Goal: Information Seeking & Learning: Learn about a topic

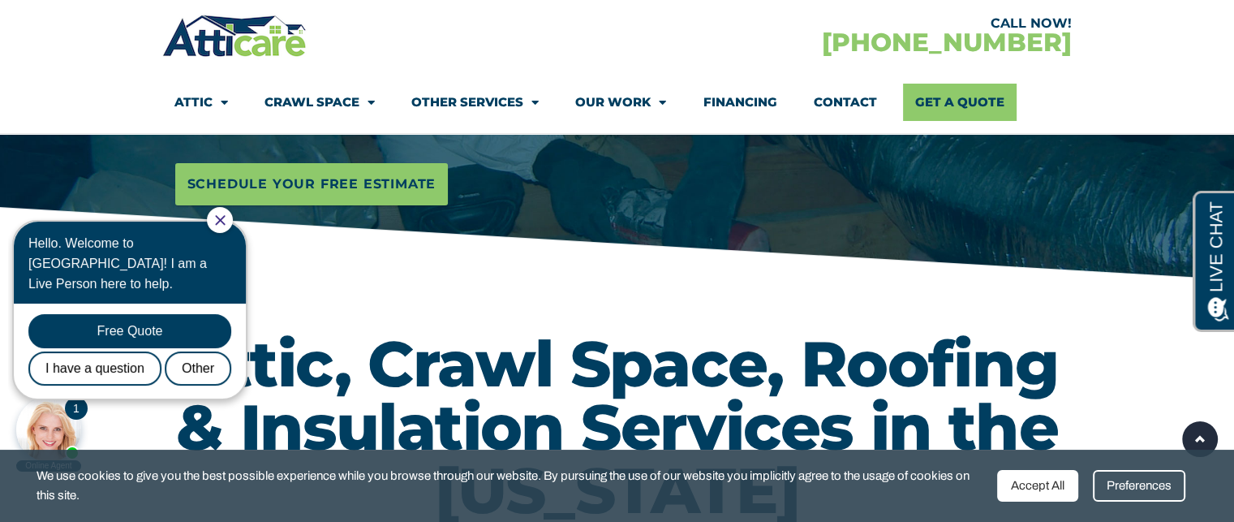
drag, startPoint x: 570, startPoint y: 222, endPoint x: 610, endPoint y: 342, distance: 127.3
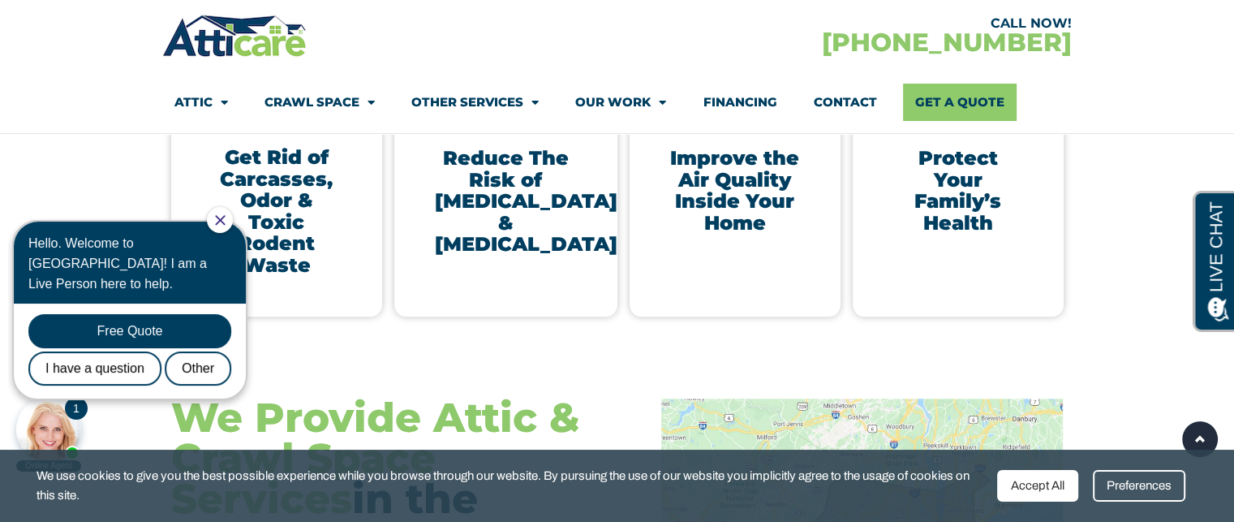
drag, startPoint x: 646, startPoint y: 230, endPoint x: 577, endPoint y: 557, distance: 334.2
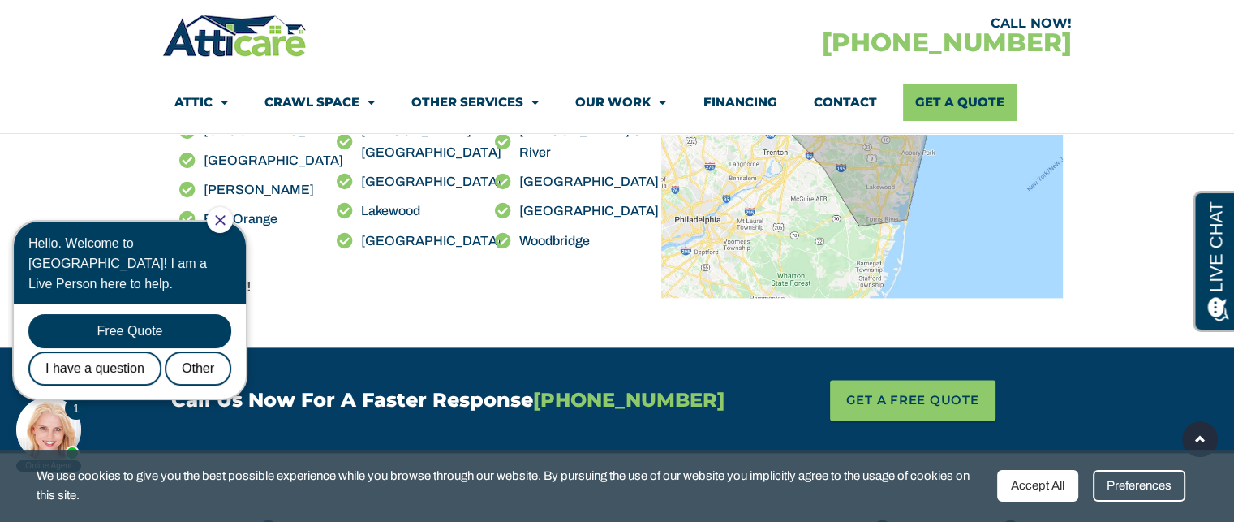
scroll to position [1904, 0]
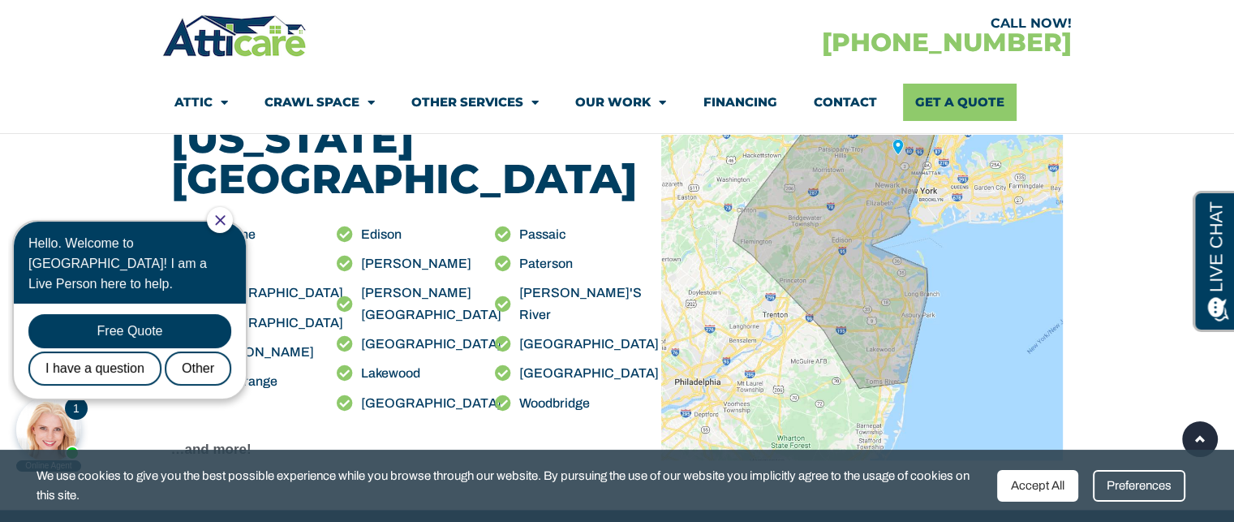
click at [225, 221] on icon "Close Chat" at bounding box center [220, 220] width 10 height 10
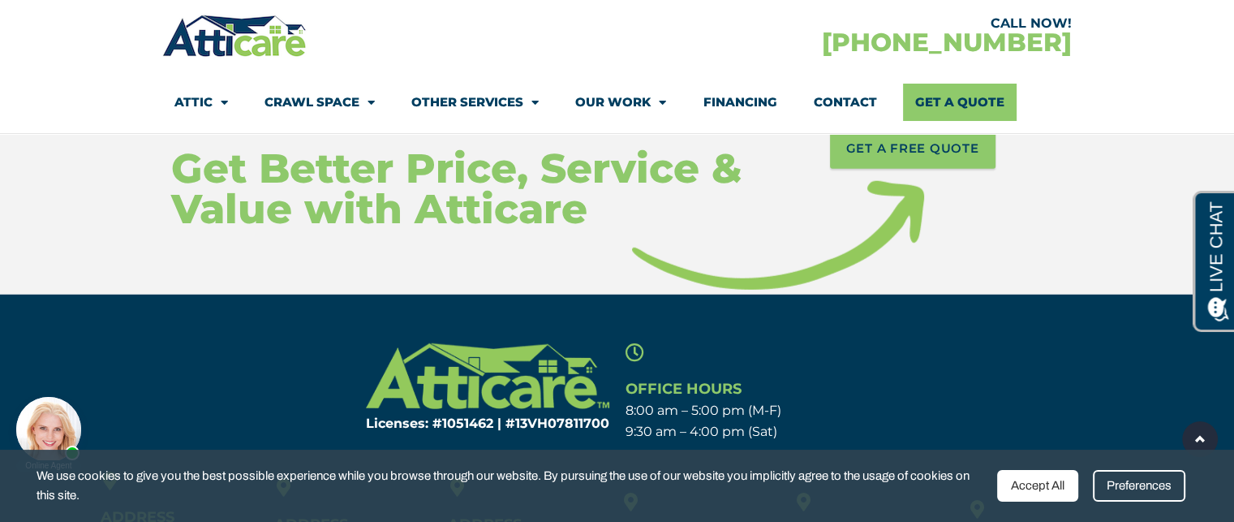
scroll to position [10586, 0]
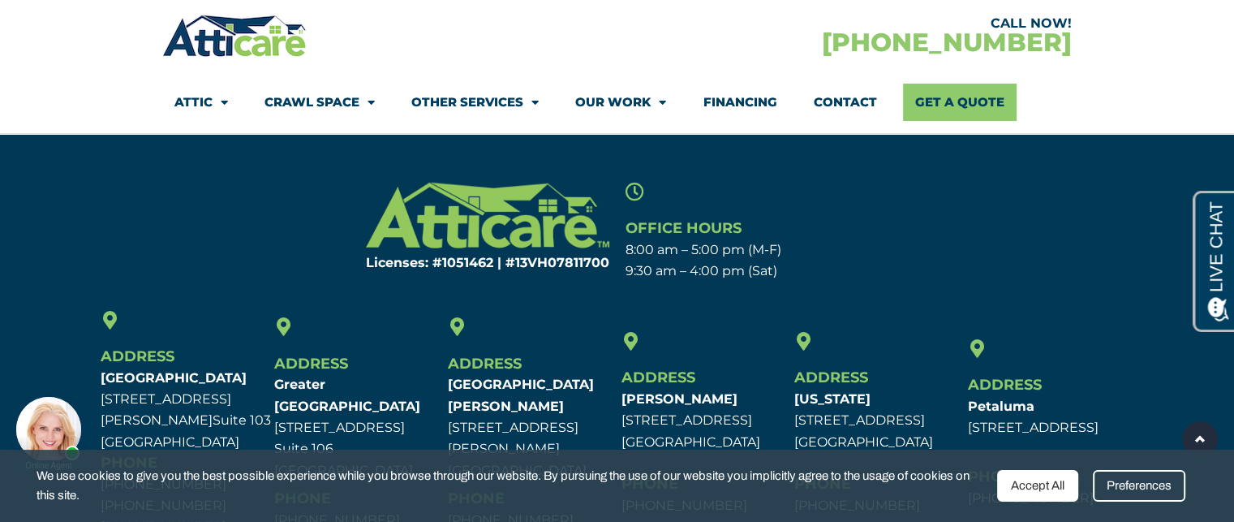
drag, startPoint x: 665, startPoint y: 218, endPoint x: 628, endPoint y: 555, distance: 338.7
drag, startPoint x: 153, startPoint y: 260, endPoint x: 196, endPoint y: 286, distance: 50.2
click at [195, 368] on p "San Francisco Bay Area 303 West Joaquin Ave. Suite 103 San Leandro, CA 94577" at bounding box center [184, 410] width 166 height 85
drag, startPoint x: 798, startPoint y: 303, endPoint x: 852, endPoint y: 316, distance: 55.3
click at [852, 389] on p "New Jersey 77 Paterson Ave. Wallington, NJ 07057" at bounding box center [877, 421] width 166 height 64
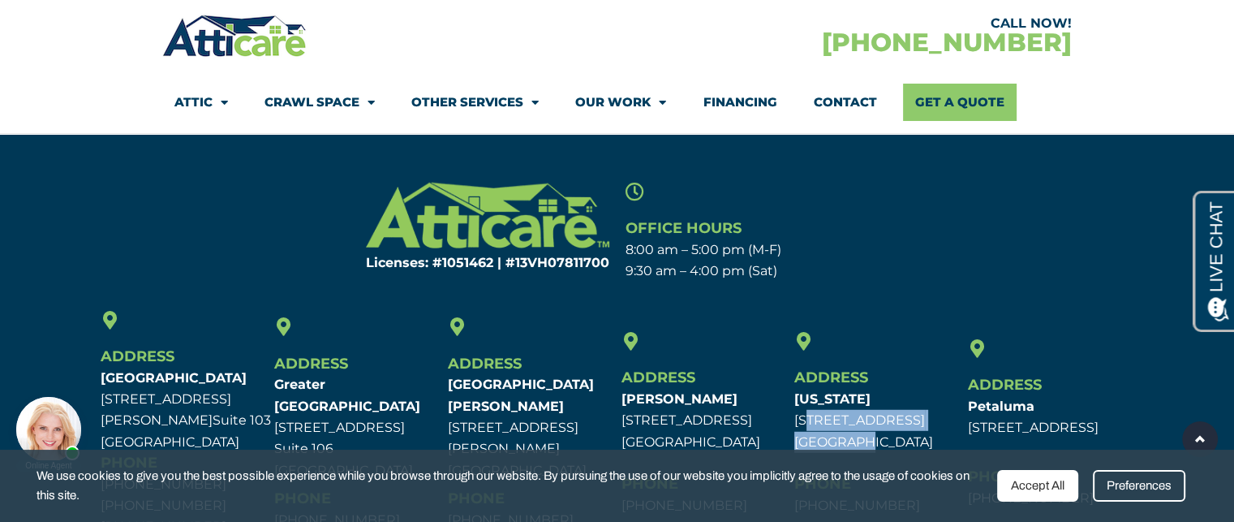
click at [820, 389] on p "New Jersey 77 Paterson Ave. Wallington, NJ 07057" at bounding box center [877, 421] width 166 height 64
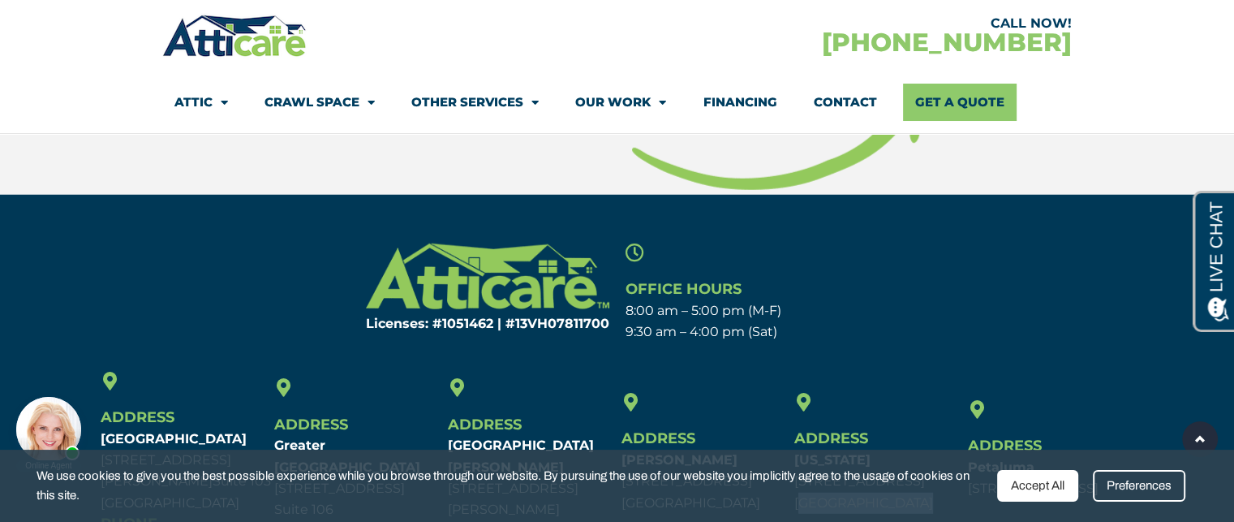
scroll to position [10504, 0]
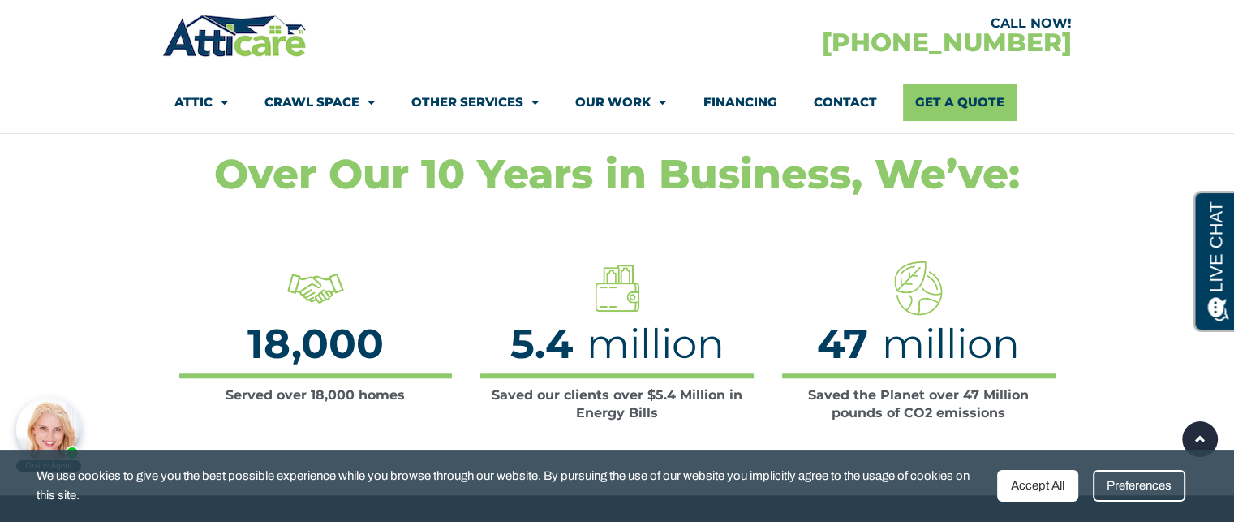
drag, startPoint x: 795, startPoint y: 290, endPoint x: 1, endPoint y: -140, distance: 903.3
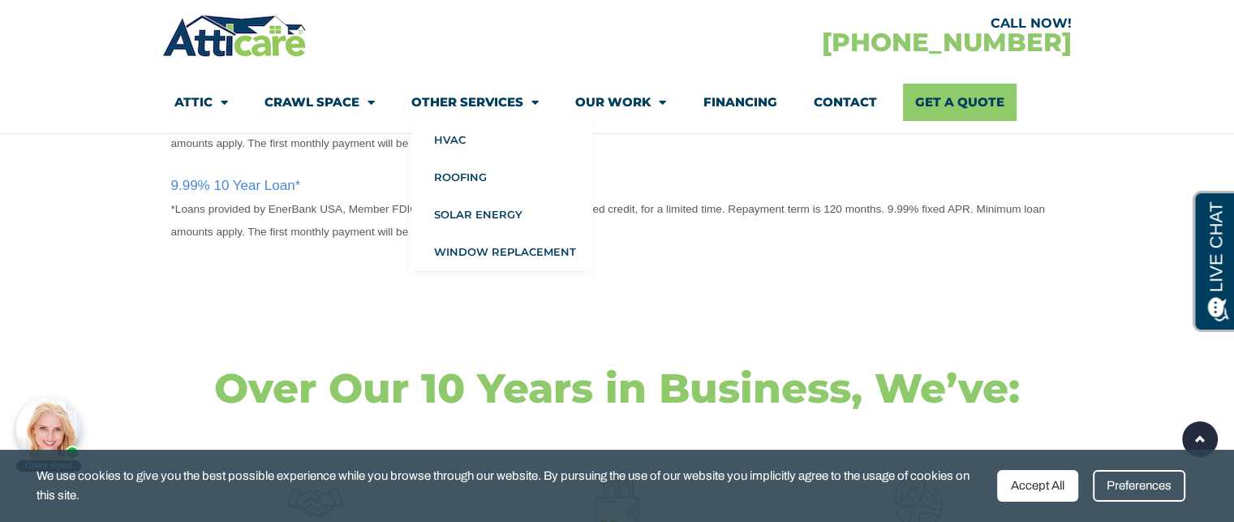
click at [464, 94] on link "Other Services" at bounding box center [474, 102] width 127 height 37
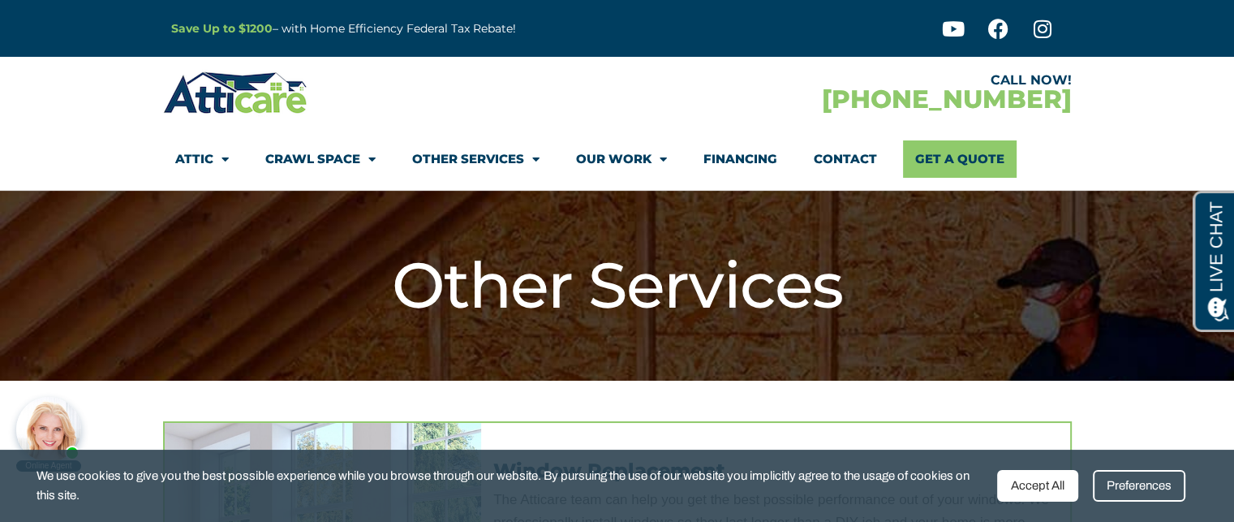
click at [748, 163] on link "Financing" at bounding box center [740, 158] width 74 height 37
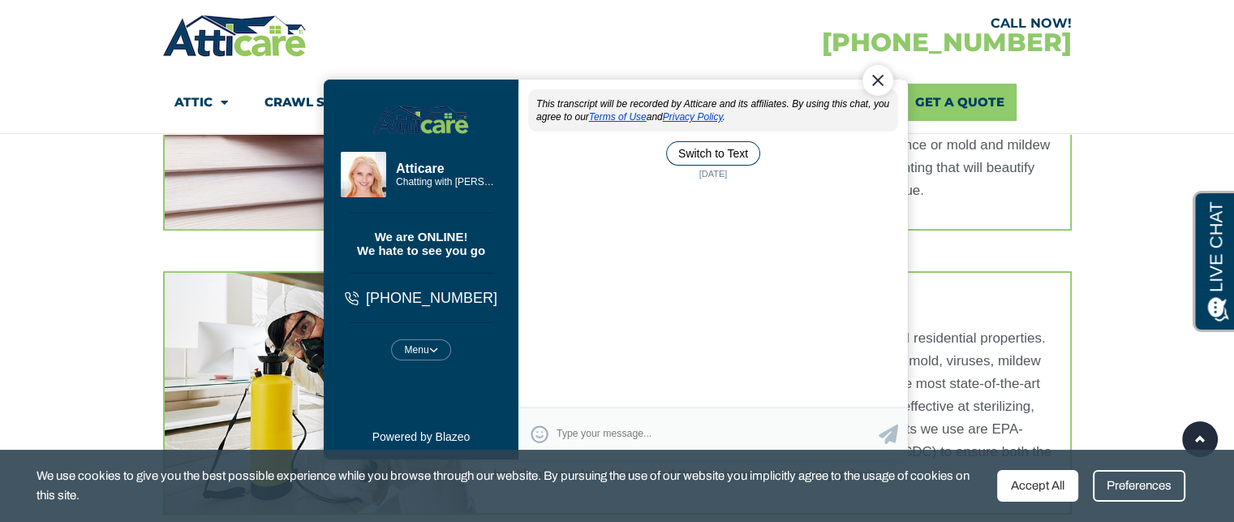
scroll to position [730, 0]
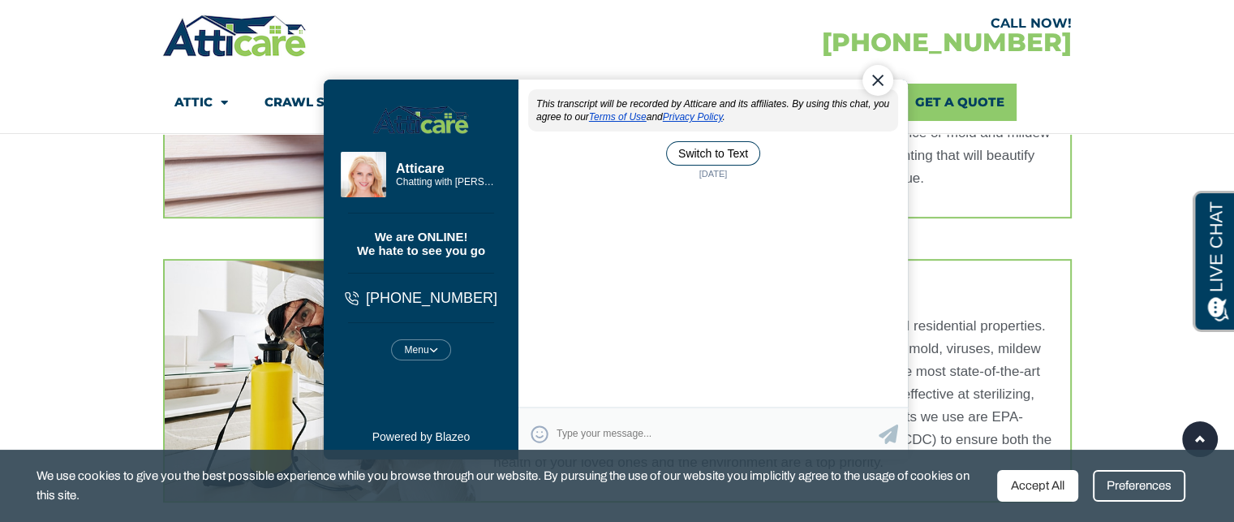
click at [125, 209] on section "Window Replacement The Atticare team can help you get the best possible perform…" at bounding box center [617, 97] width 1234 height 812
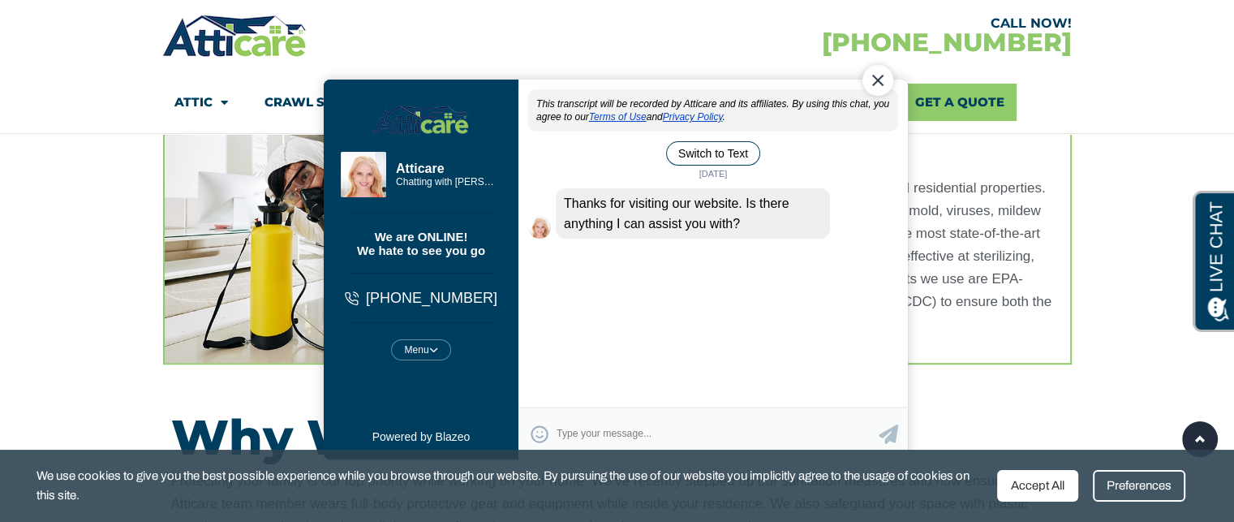
scroll to position [893, 0]
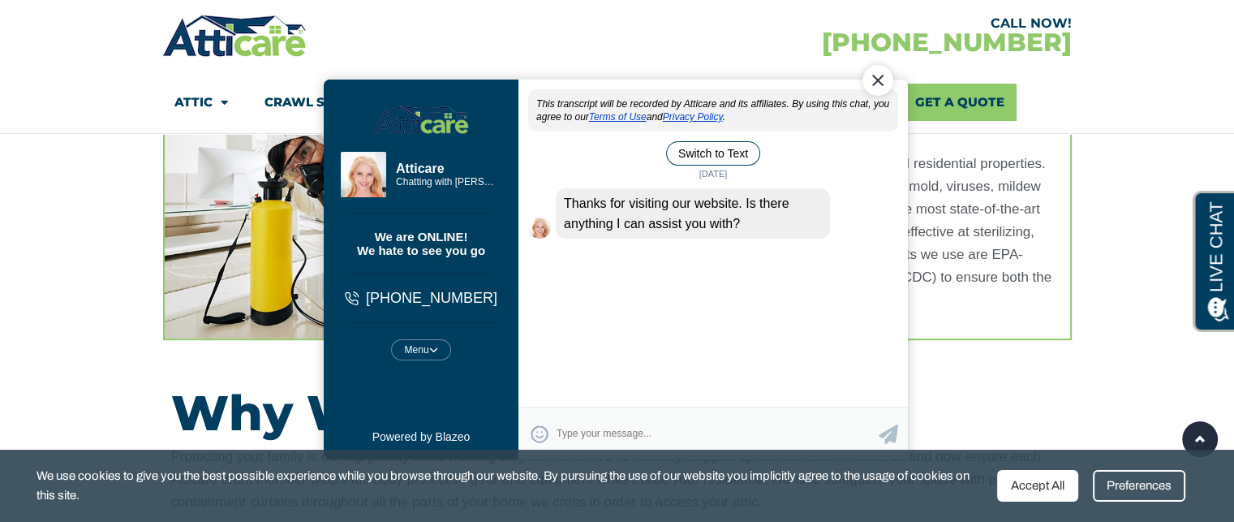
click at [880, 85] on div "Close Chat" at bounding box center [877, 79] width 31 height 31
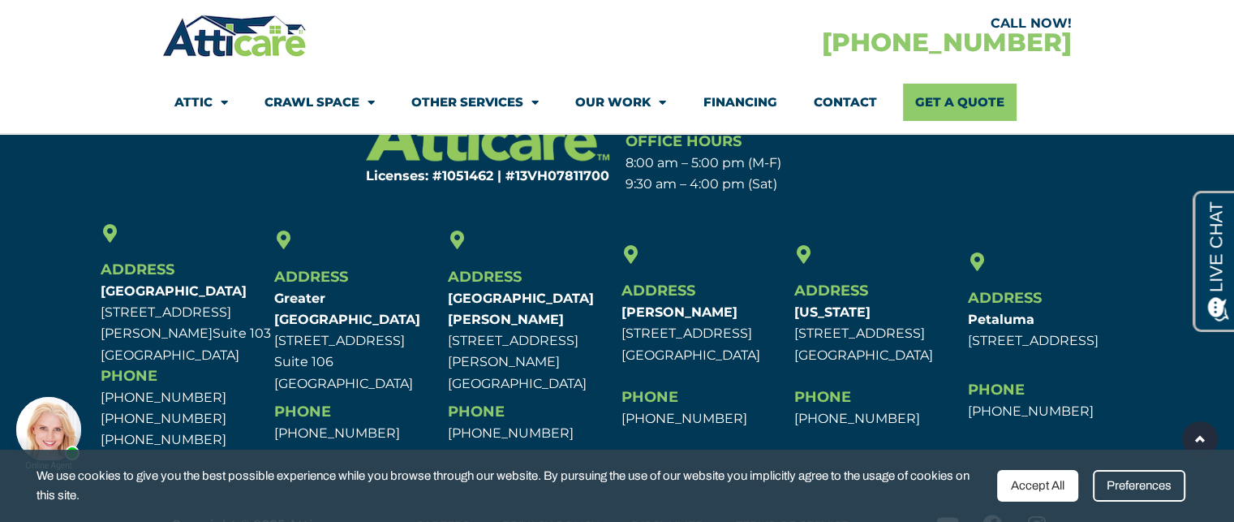
scroll to position [3315, 0]
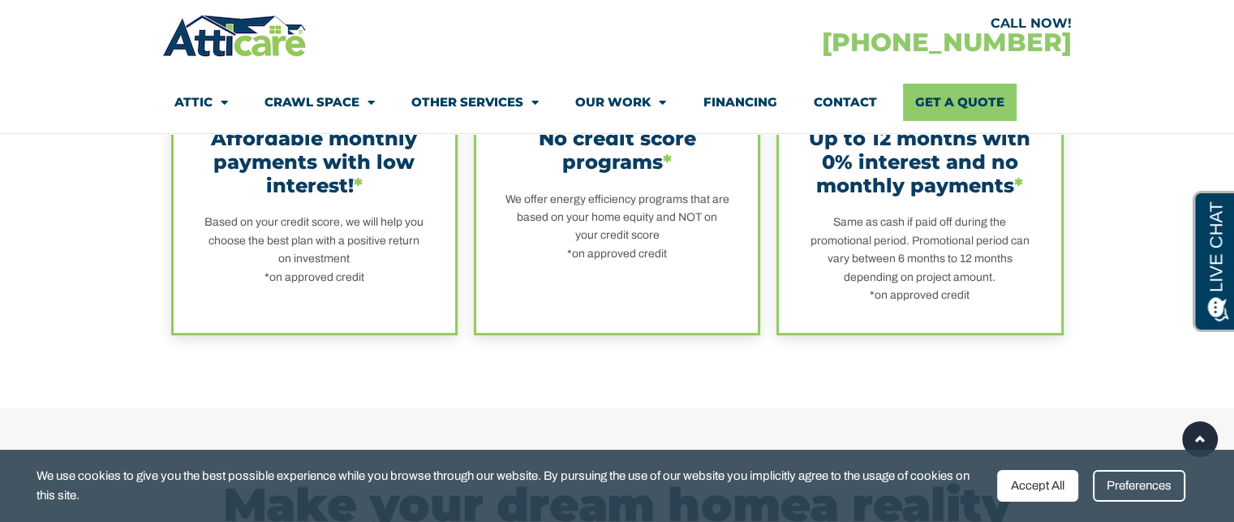
drag, startPoint x: 555, startPoint y: 297, endPoint x: 0, endPoint y: -140, distance: 706.6
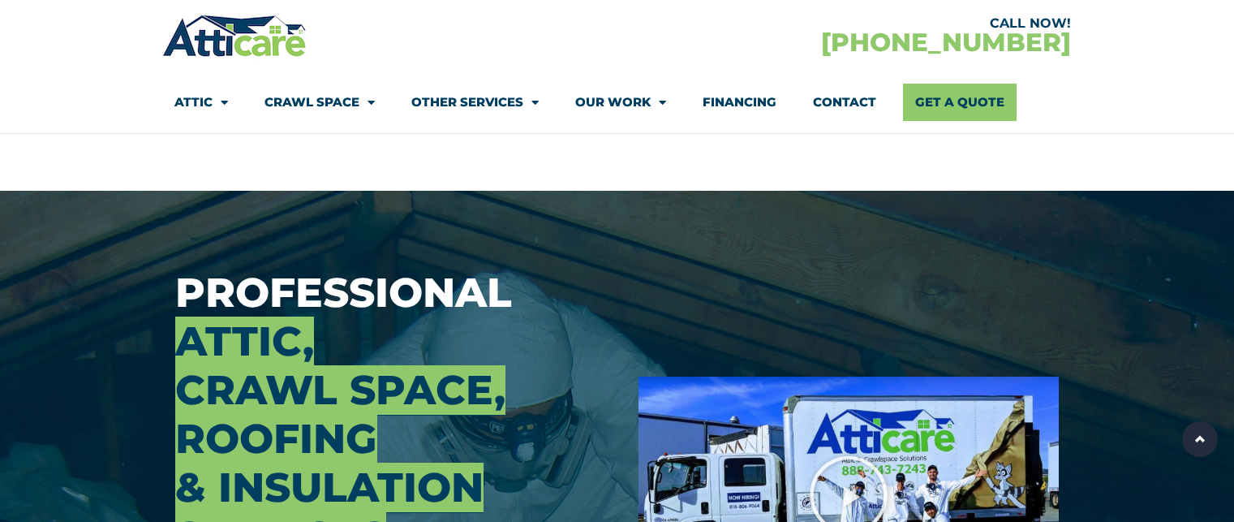
scroll to position [1219, 0]
